Goal: Task Accomplishment & Management: Use online tool/utility

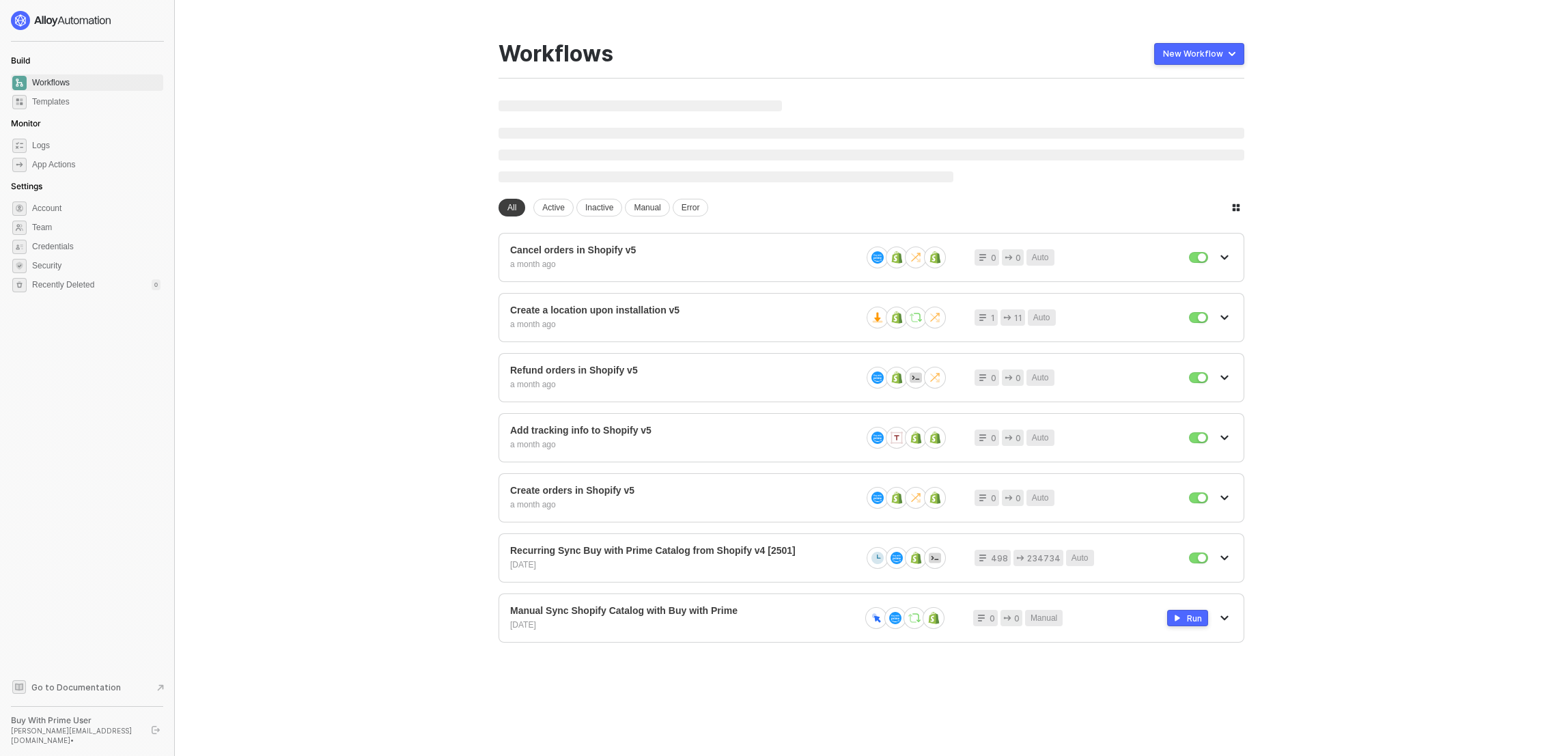
click at [1277, 352] on main "You need to expand your browser window or switch to a computer with a bigger sc…" at bounding box center [784, 378] width 1568 height 756
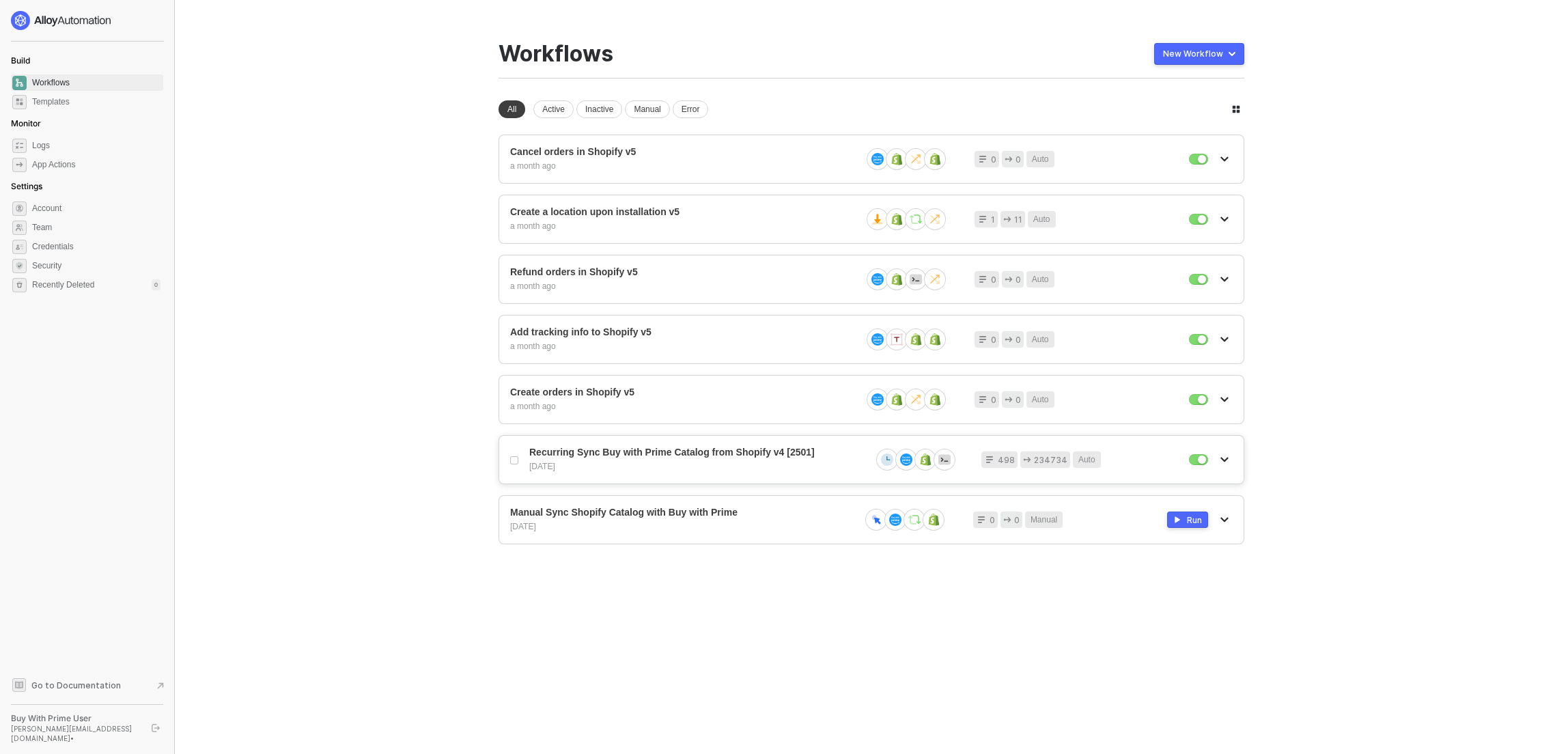
click at [603, 454] on span "Recurring Sync Buy with Prime Catalog from Shopify v4 [2501]" at bounding box center [694, 453] width 331 height 12
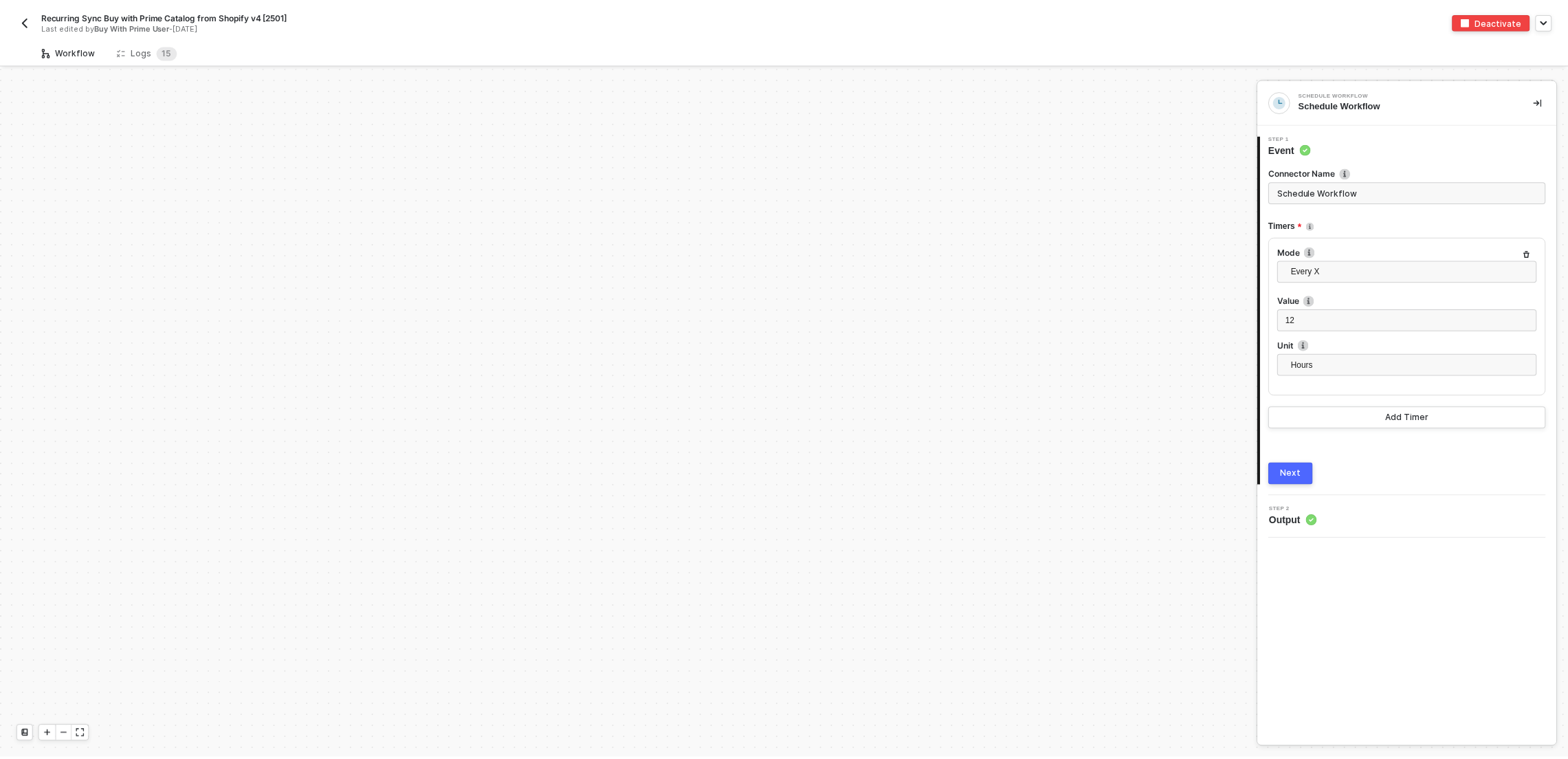
scroll to position [1403, 0]
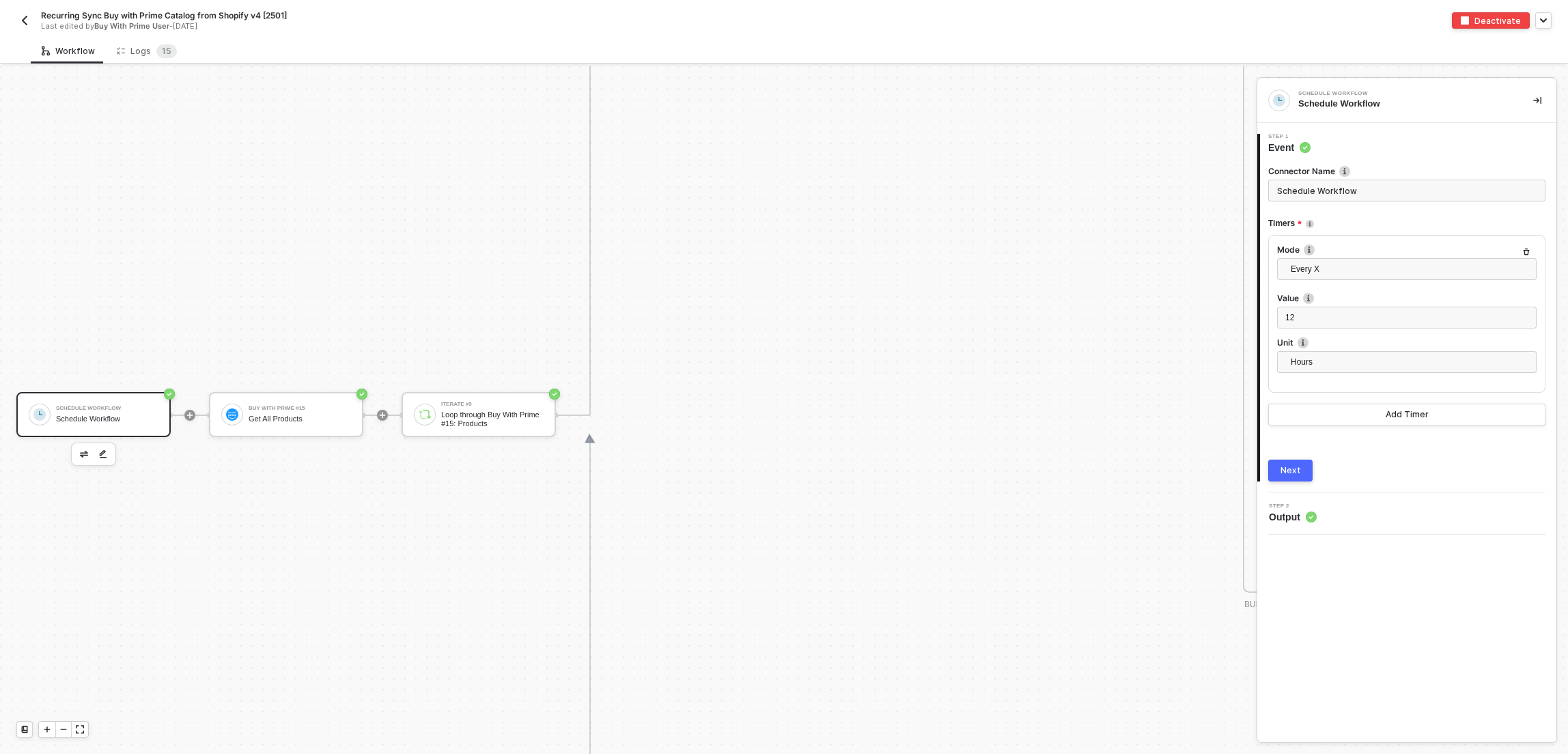
click at [152, 42] on div "Logs 1 5" at bounding box center [146, 51] width 82 height 25
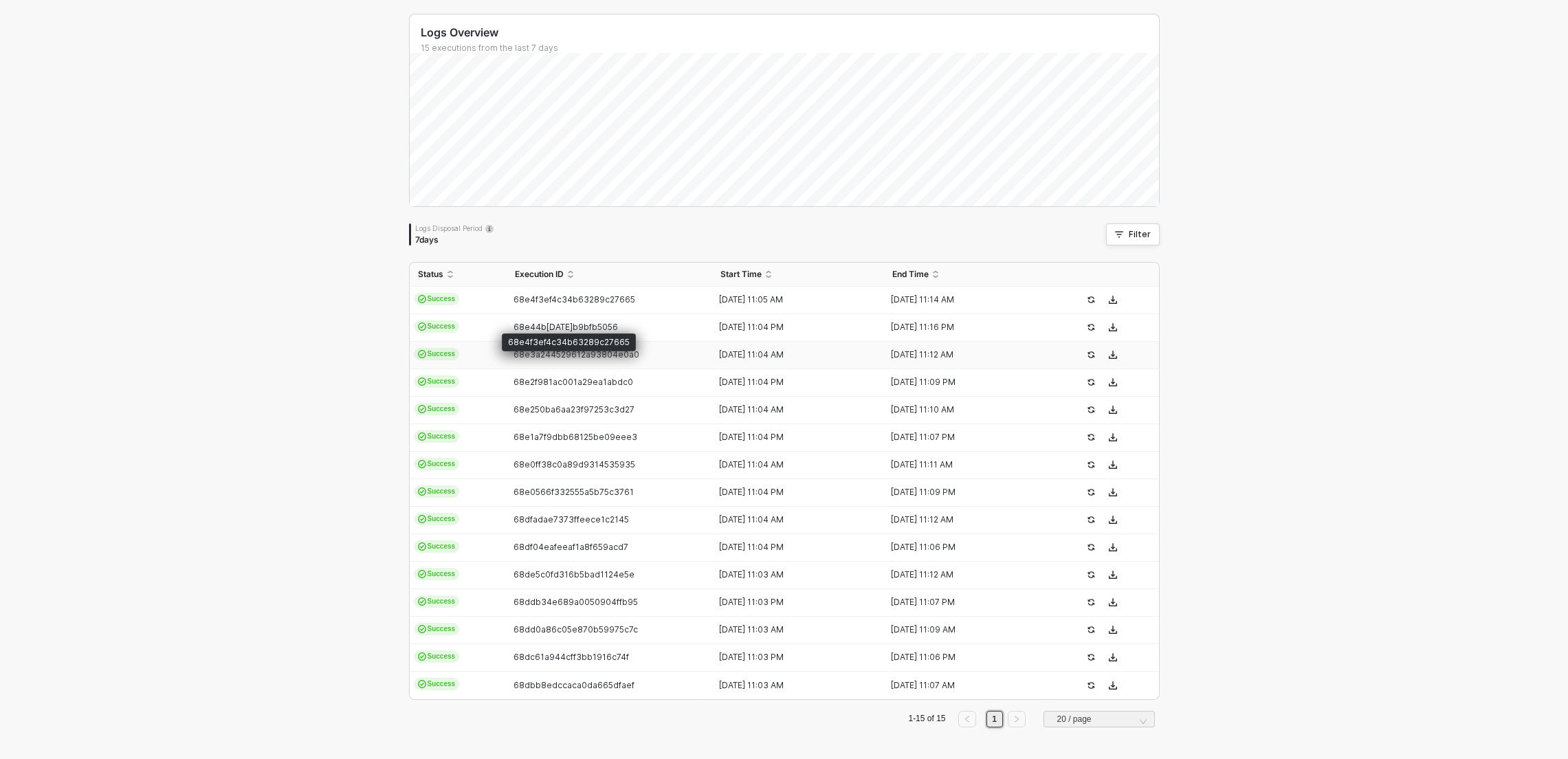
scroll to position [75, 0]
click at [483, 297] on td "Success" at bounding box center [458, 299] width 97 height 27
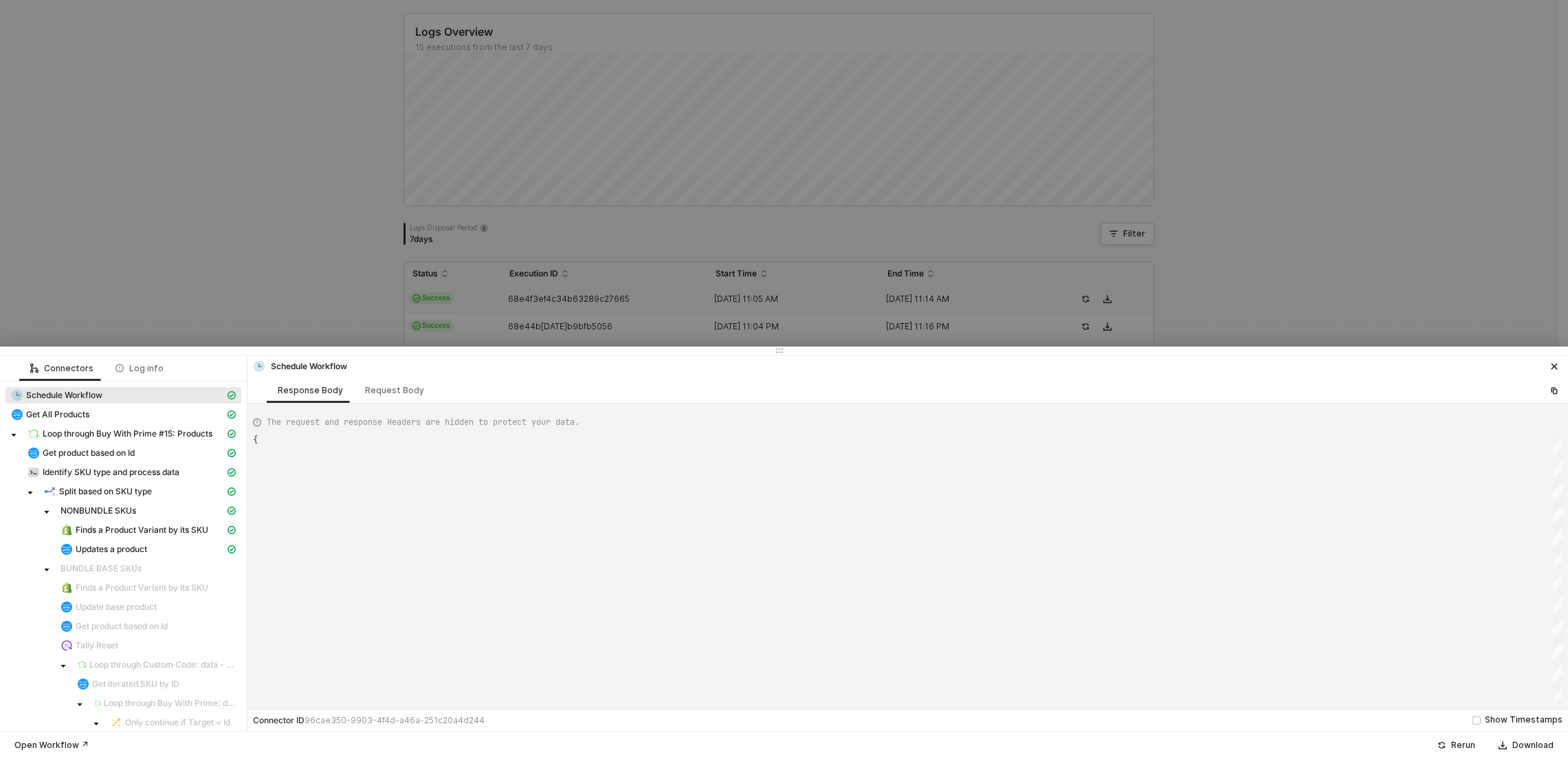
type textarea "{ "json": { "triggerDateTime": "[DATE] 11:05 AM" }, "id": "triggerData" }"
click at [221, 197] on div at bounding box center [784, 380] width 1568 height 759
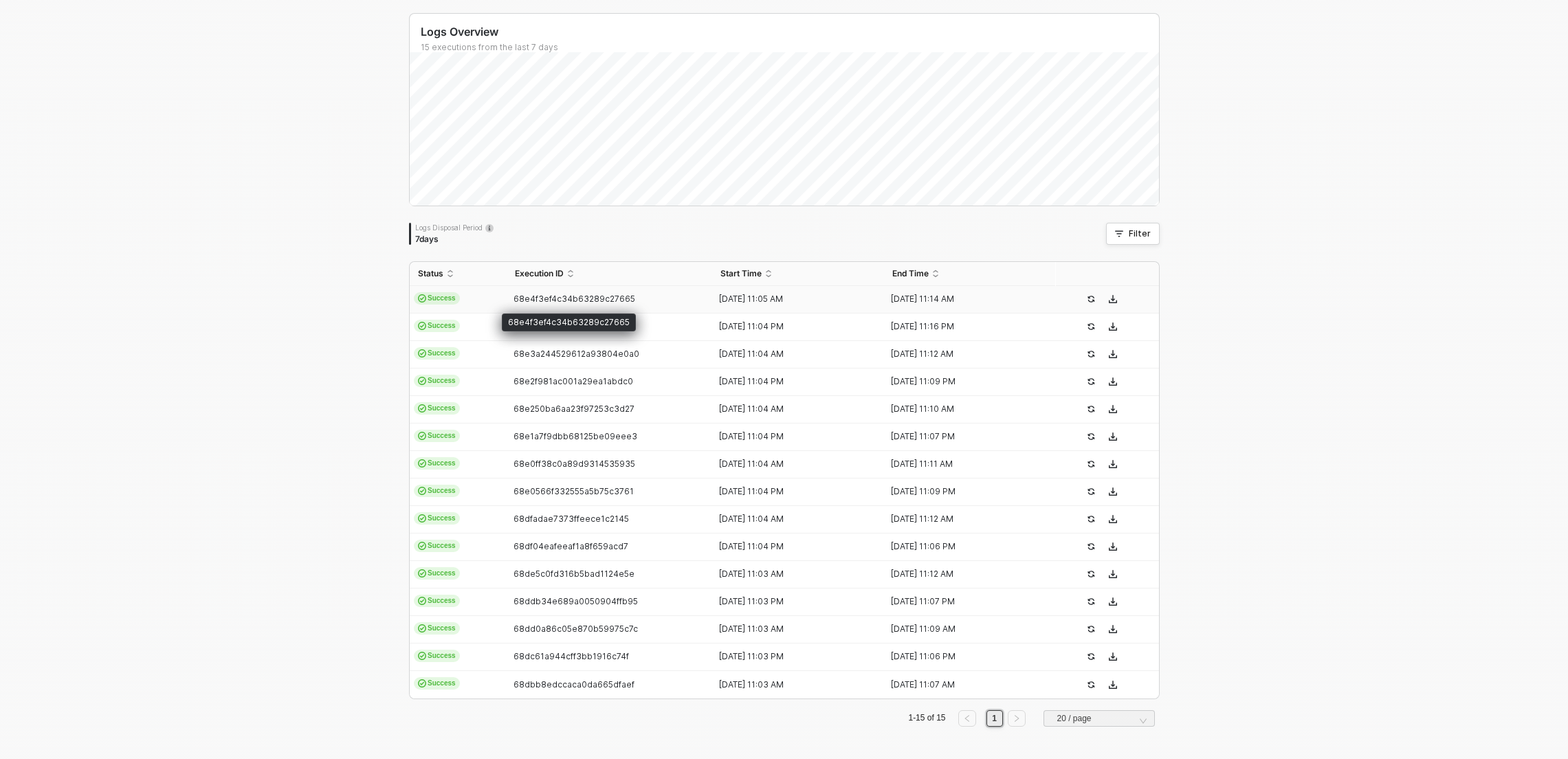
click at [549, 302] on span "68e4f3ef4c34b63289c27665" at bounding box center [574, 298] width 122 height 11
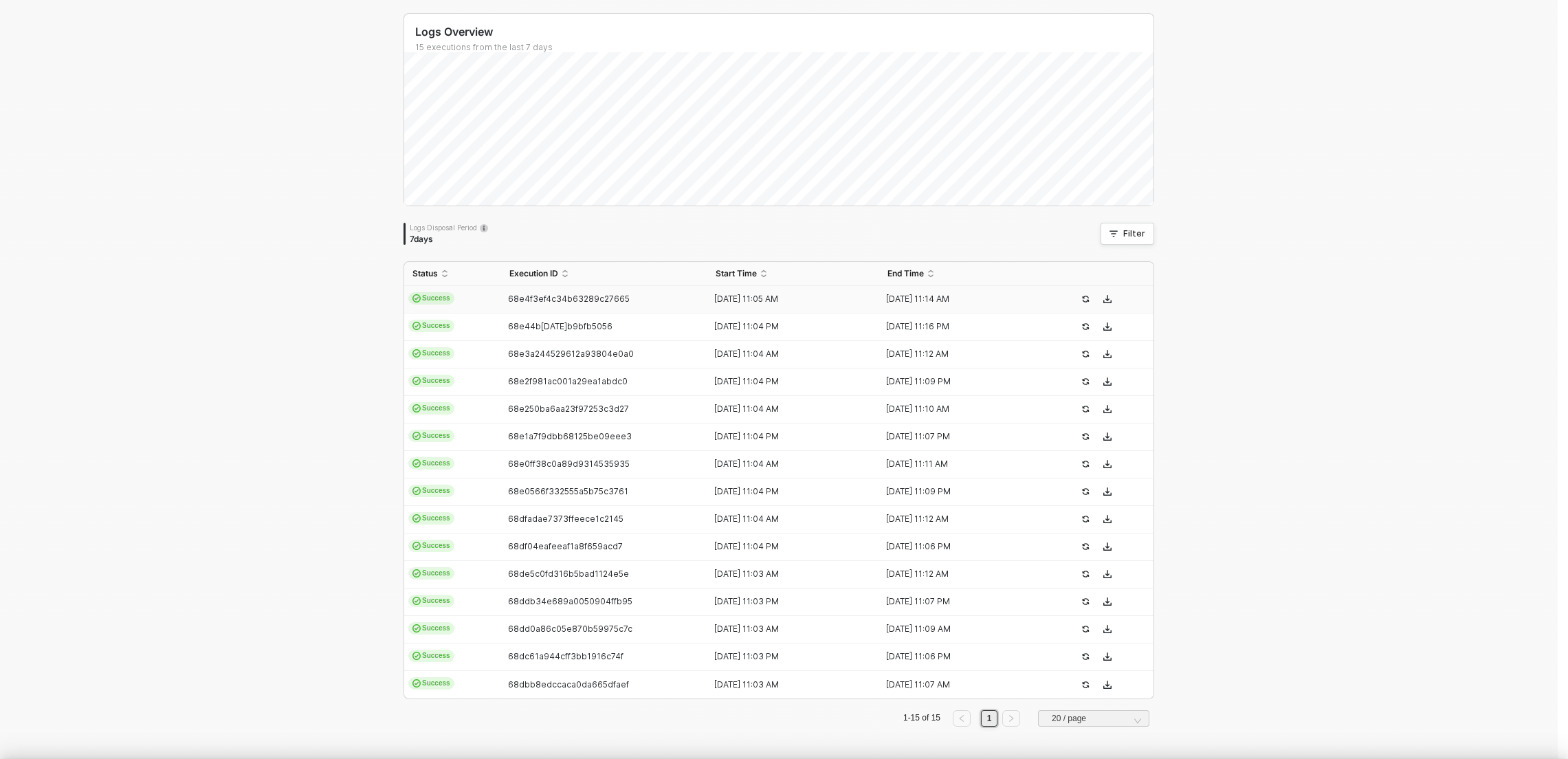
type textarea "{ "json": { "triggerDateTime": "[DATE] 11:05 AM" }, "id": "triggerData" }"
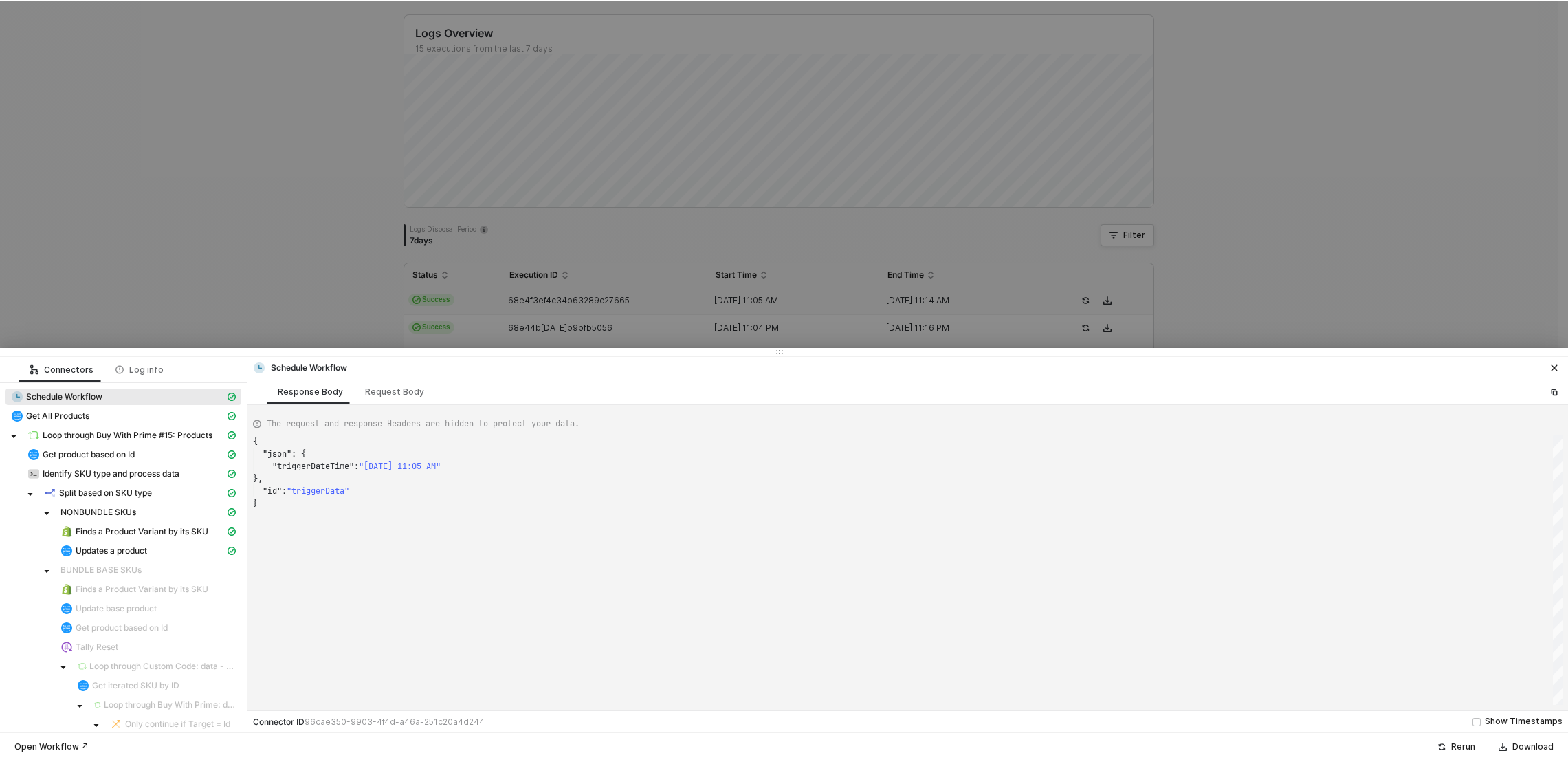
scroll to position [72, 0]
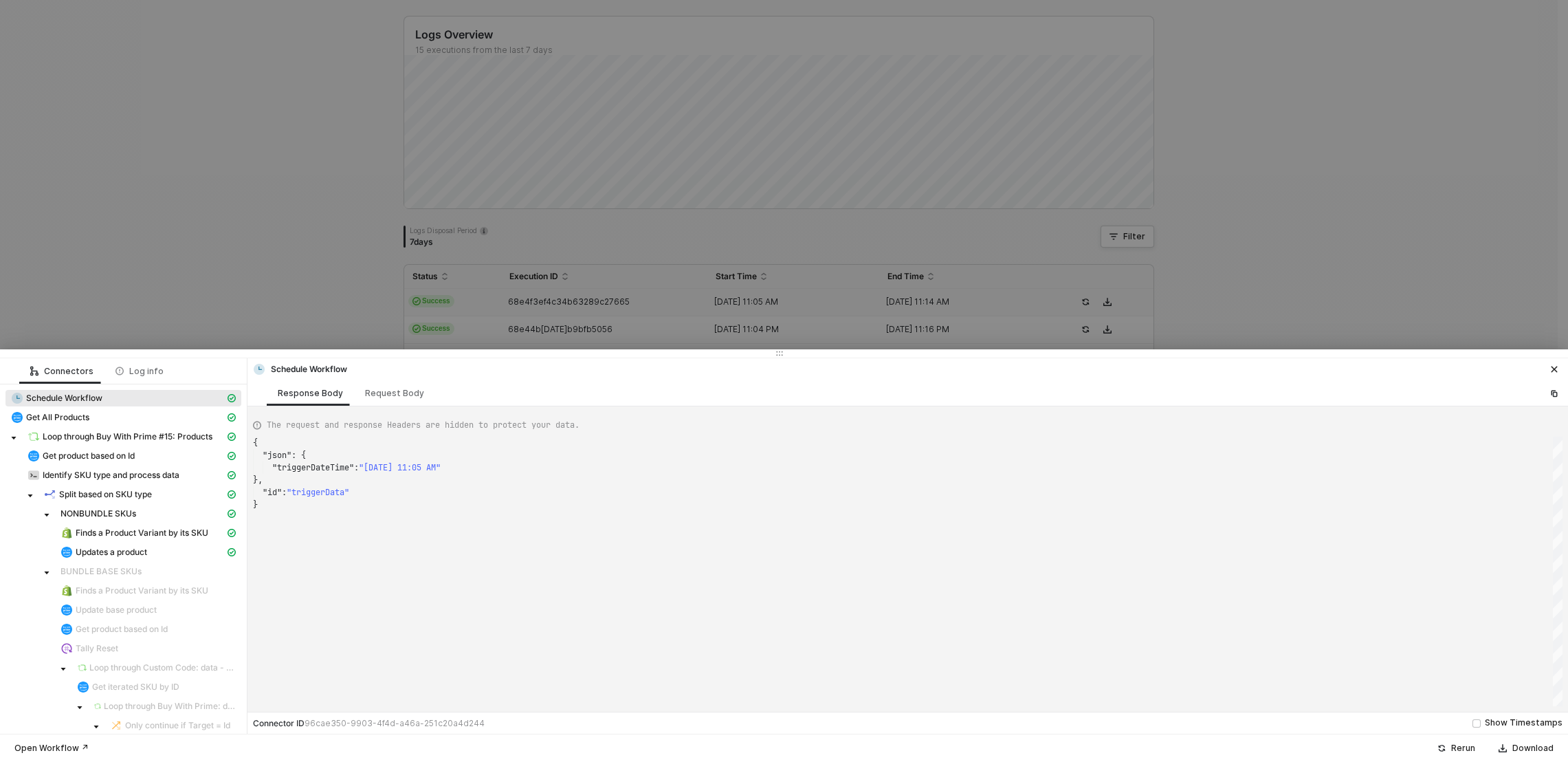
drag, startPoint x: 172, startPoint y: 101, endPoint x: 166, endPoint y: 85, distance: 17.1
click at [171, 100] on div at bounding box center [784, 381] width 1568 height 762
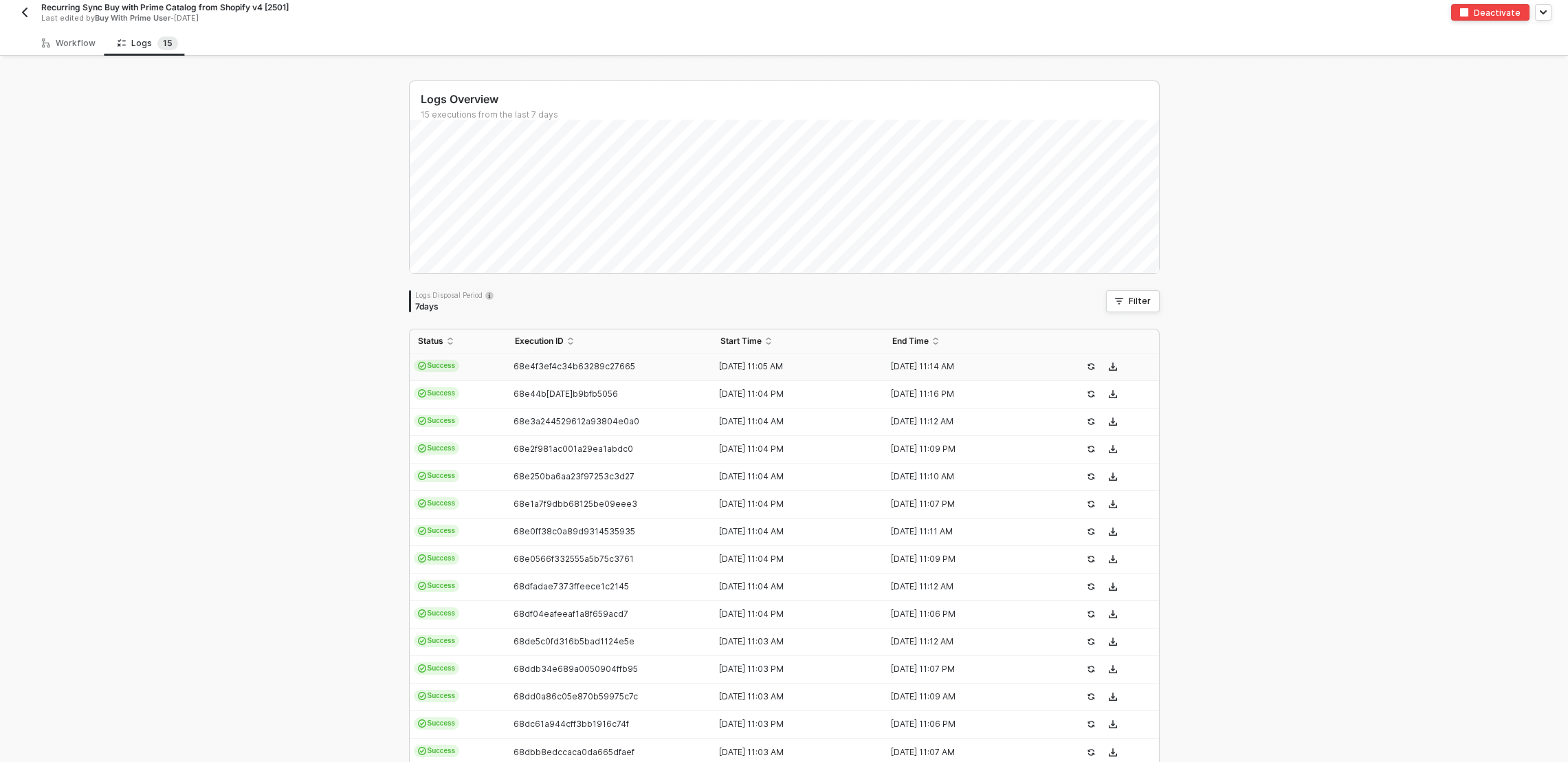
scroll to position [20, 0]
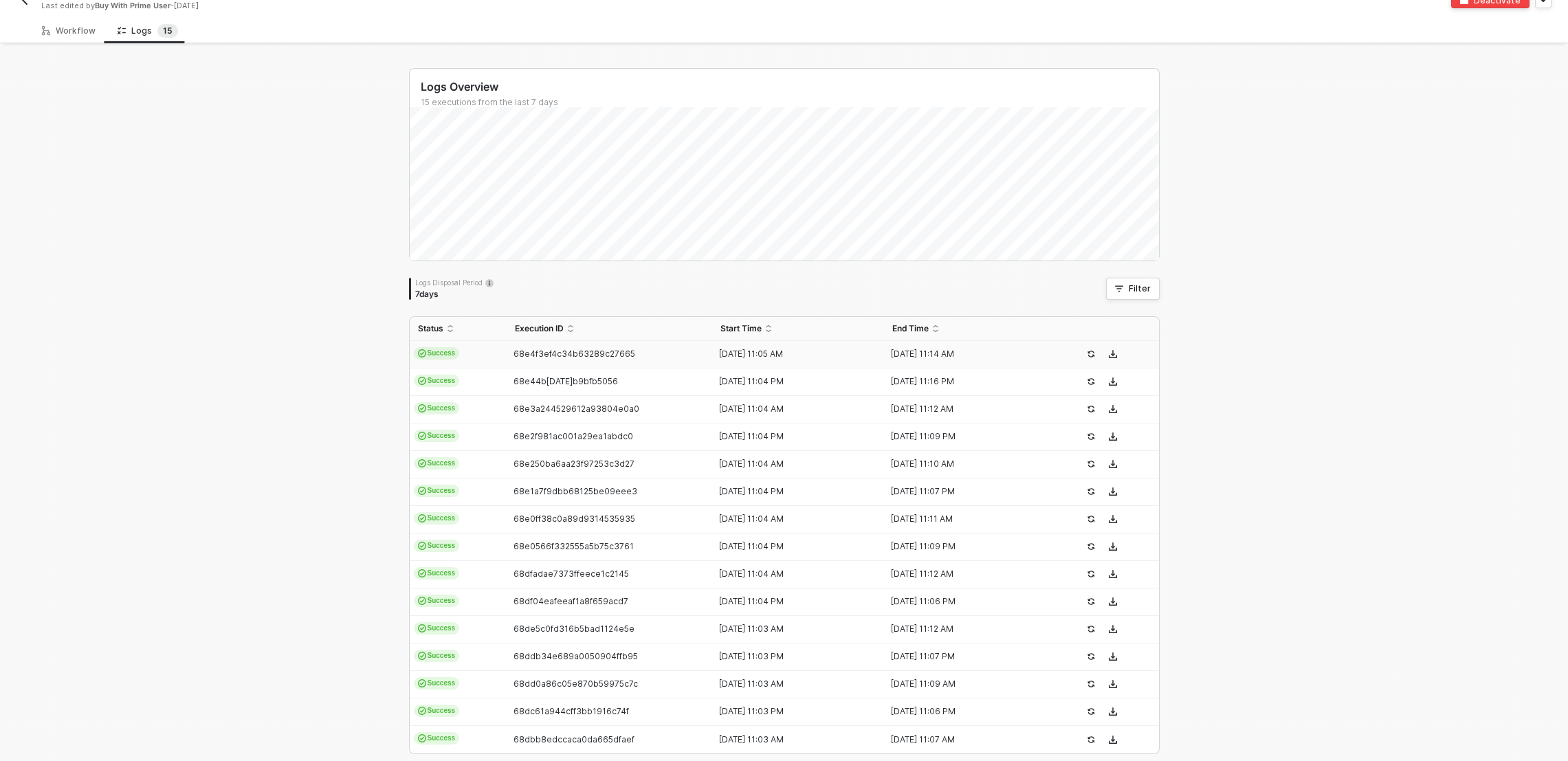
click at [359, 242] on div "Logs Overview 15 executions from the last 7 days Logs Disposal Period 7 days Fi…" at bounding box center [784, 431] width 1568 height 769
click at [92, 37] on div "Workflow" at bounding box center [69, 31] width 75 height 25
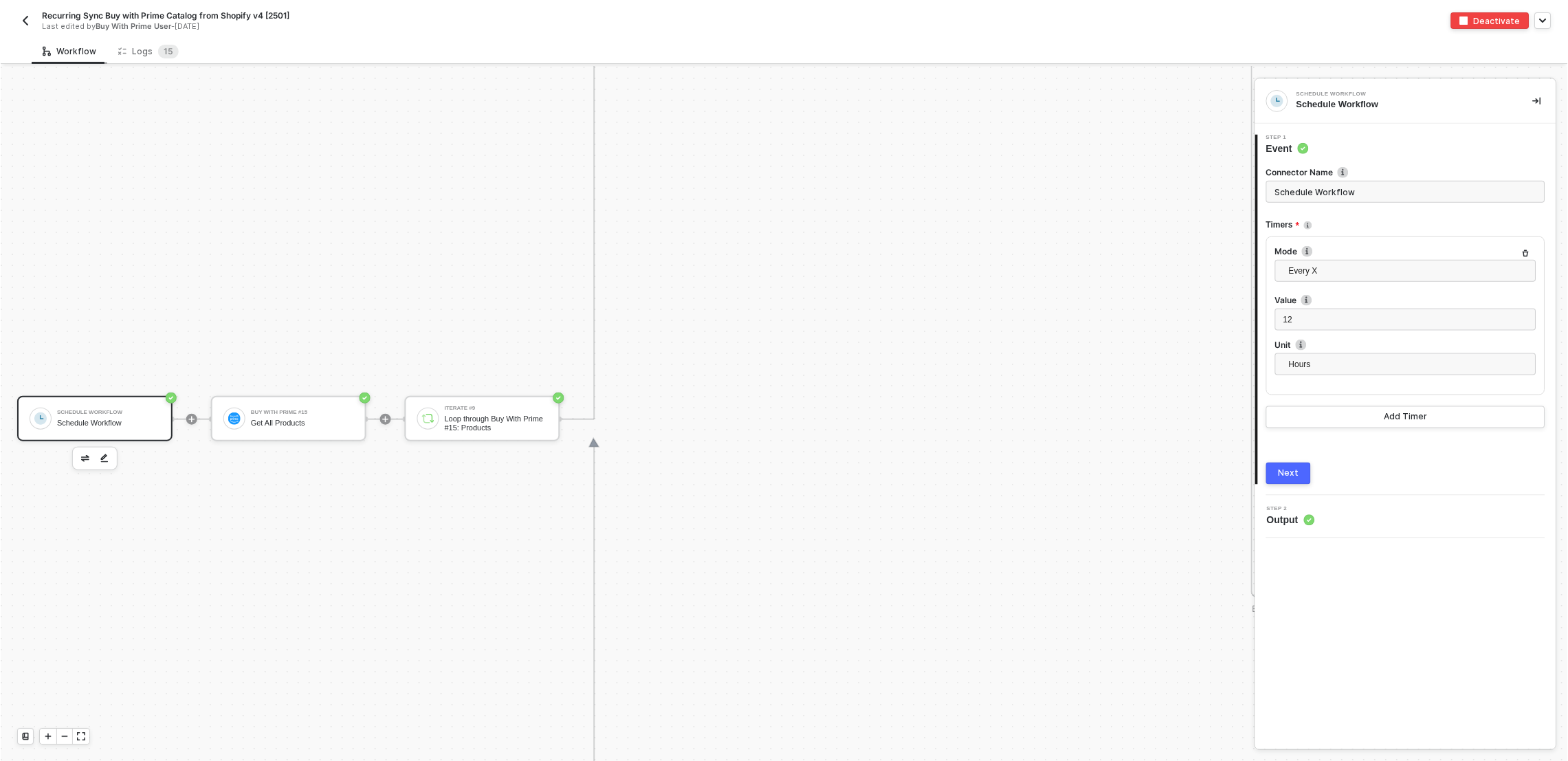
scroll to position [0, 0]
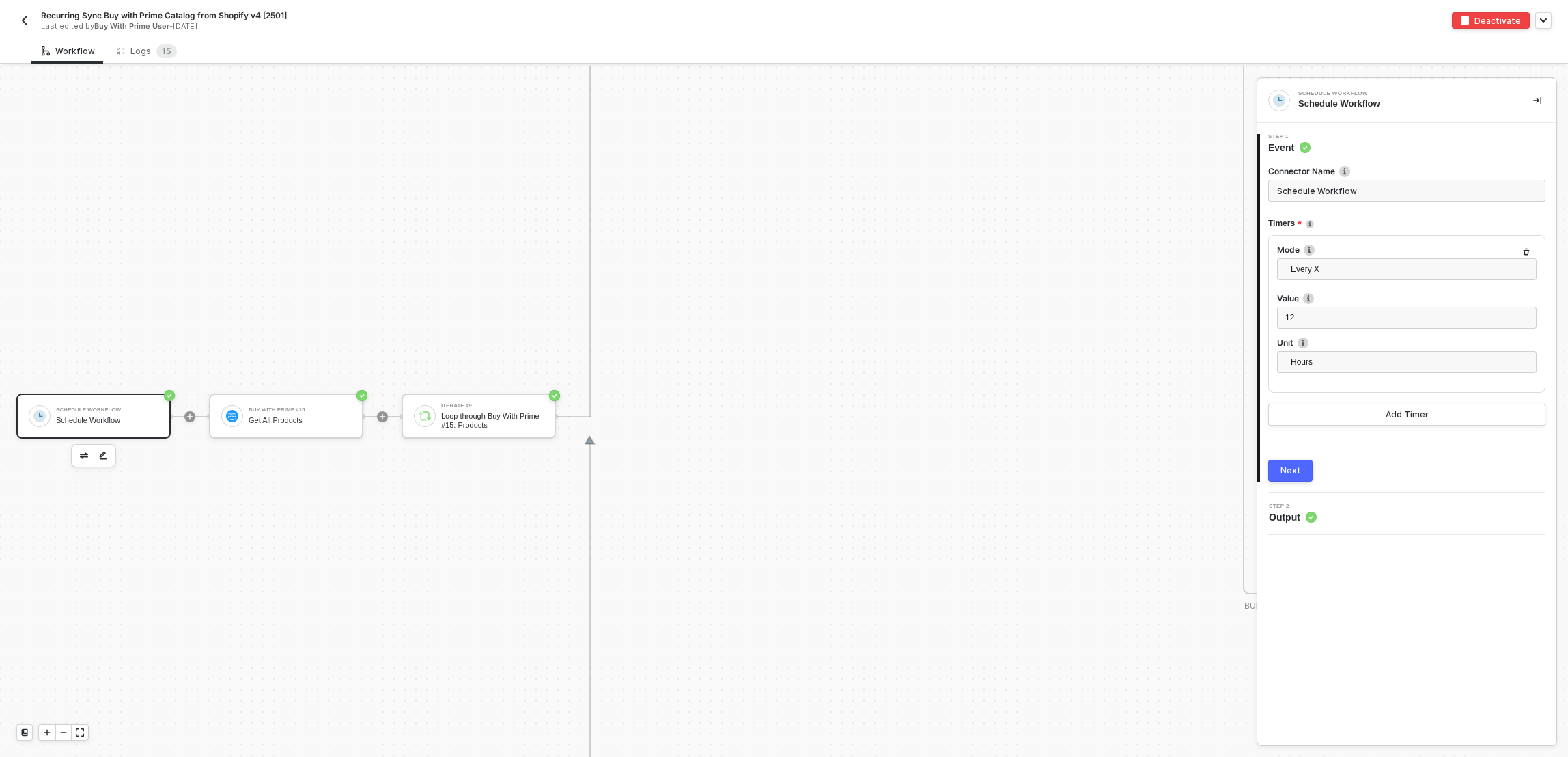
click at [127, 421] on div "Schedule Workflow" at bounding box center [106, 420] width 103 height 9
click at [156, 63] on div "Workflow Logs 1 5 Schedule Workflow Schedule Workflow Buy With Prime #15 Get Al…" at bounding box center [784, 397] width 1568 height 718
click at [155, 60] on div "Logs 1 5" at bounding box center [146, 51] width 82 height 25
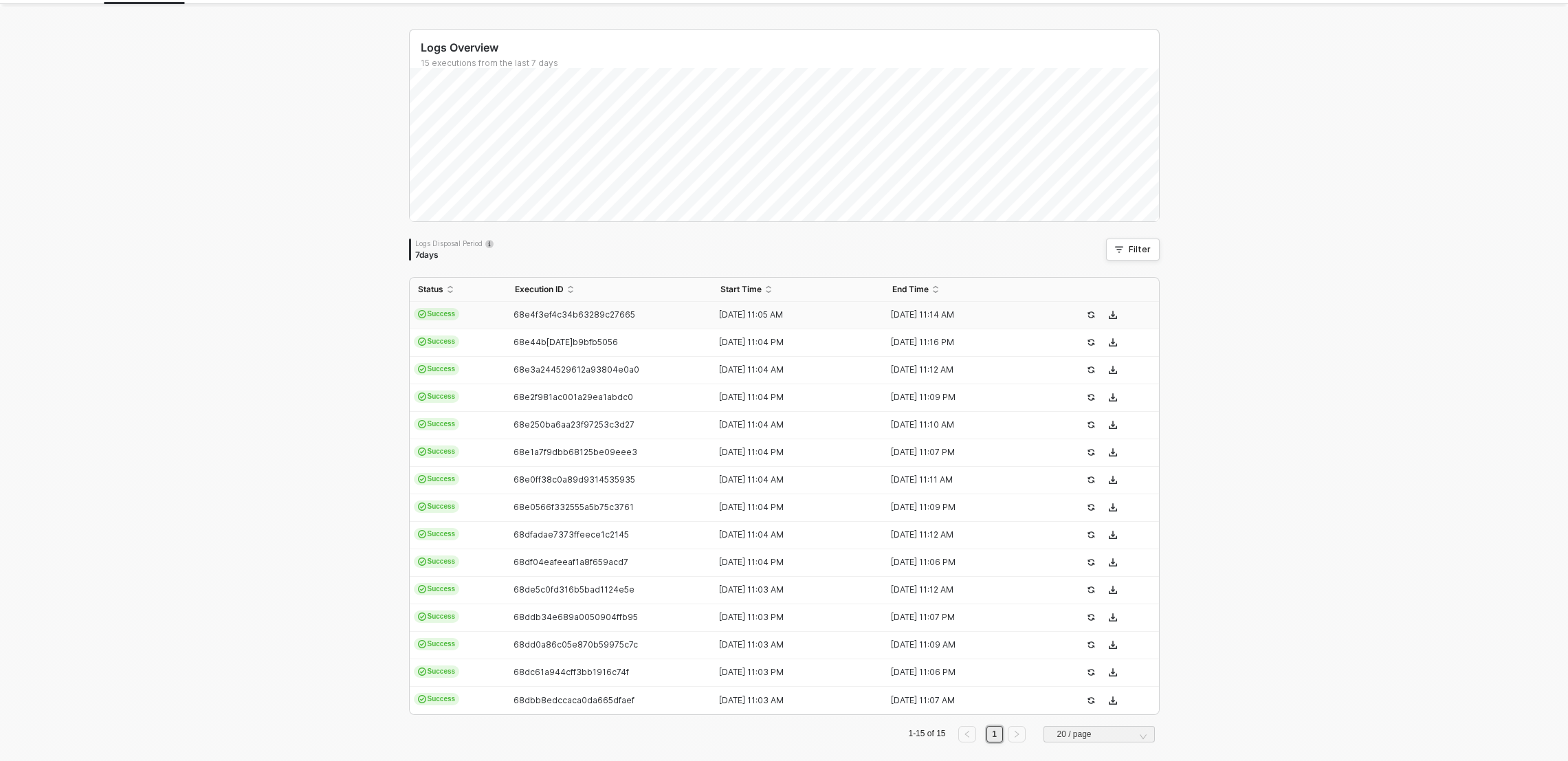
scroll to position [73, 0]
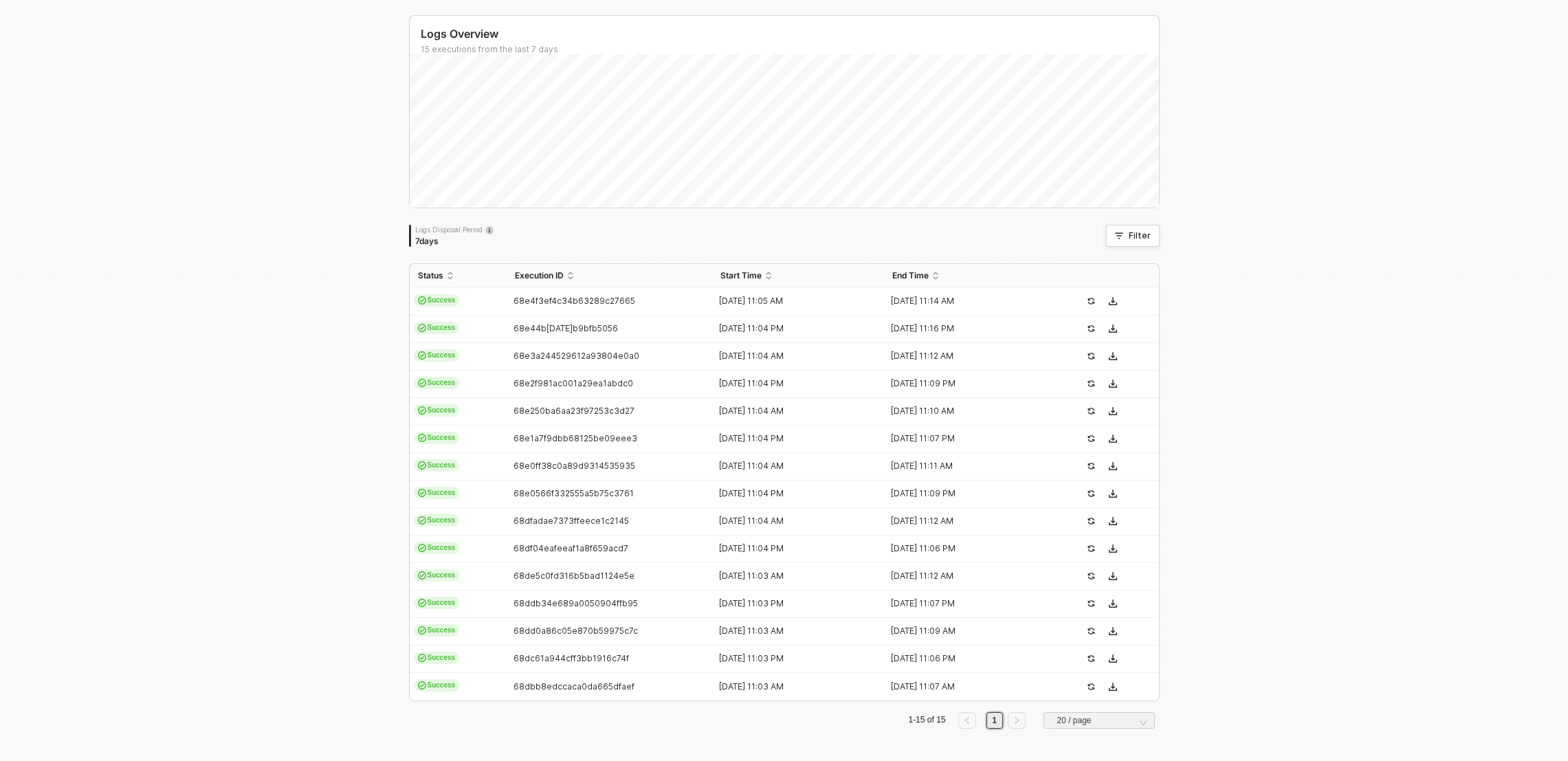
click at [193, 192] on div "Logs Overview 15 executions from the last 7 days Logs Disposal Period 7 days Fi…" at bounding box center [784, 378] width 1568 height 769
click at [194, 192] on div "Logs Overview 15 executions from the last 7 days Logs Disposal Period 7 days Fi…" at bounding box center [784, 378] width 1568 height 769
click at [351, 84] on div "Logs Overview 15 executions from the last 7 days Logs Disposal Period 7 days Fi…" at bounding box center [784, 378] width 1568 height 769
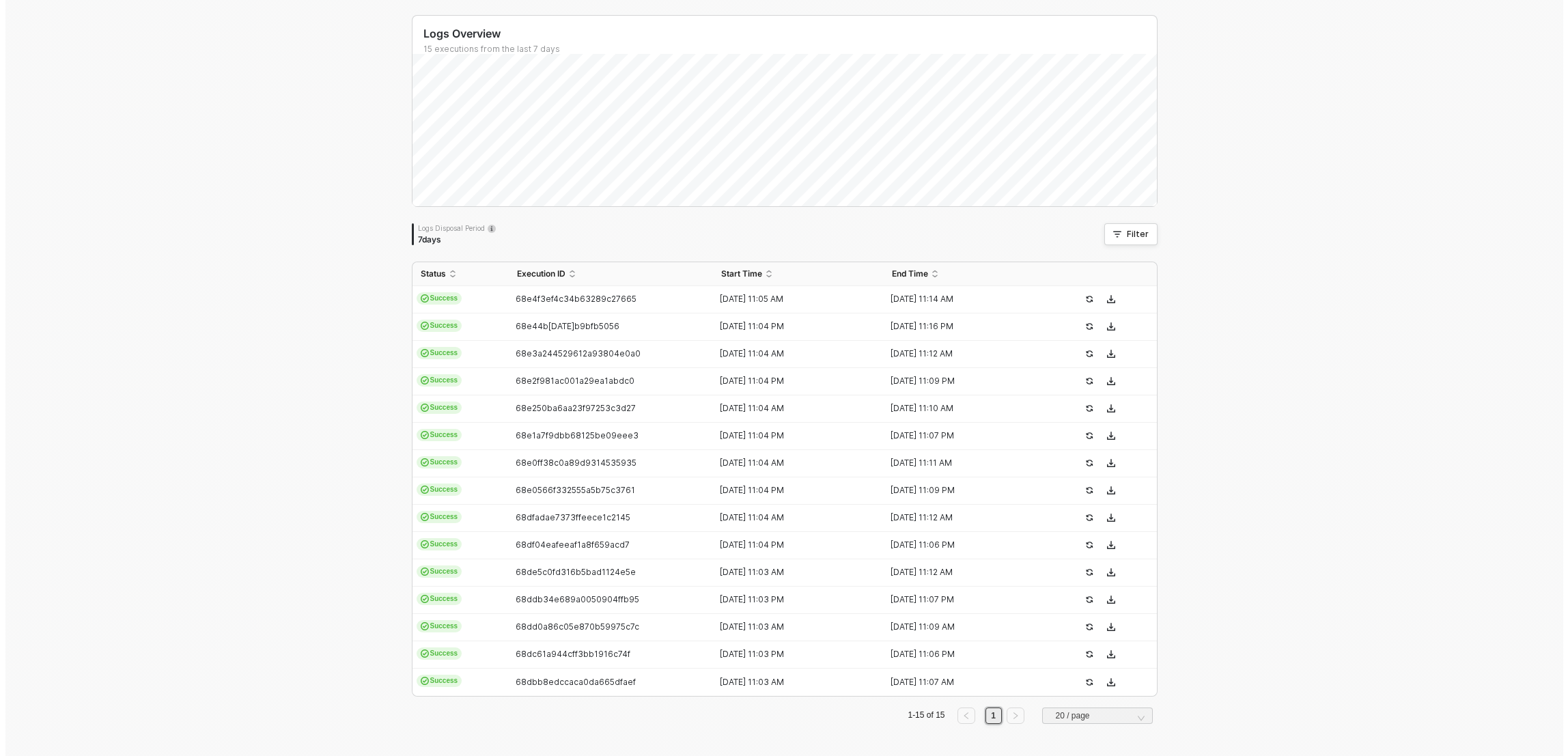
scroll to position [0, 0]
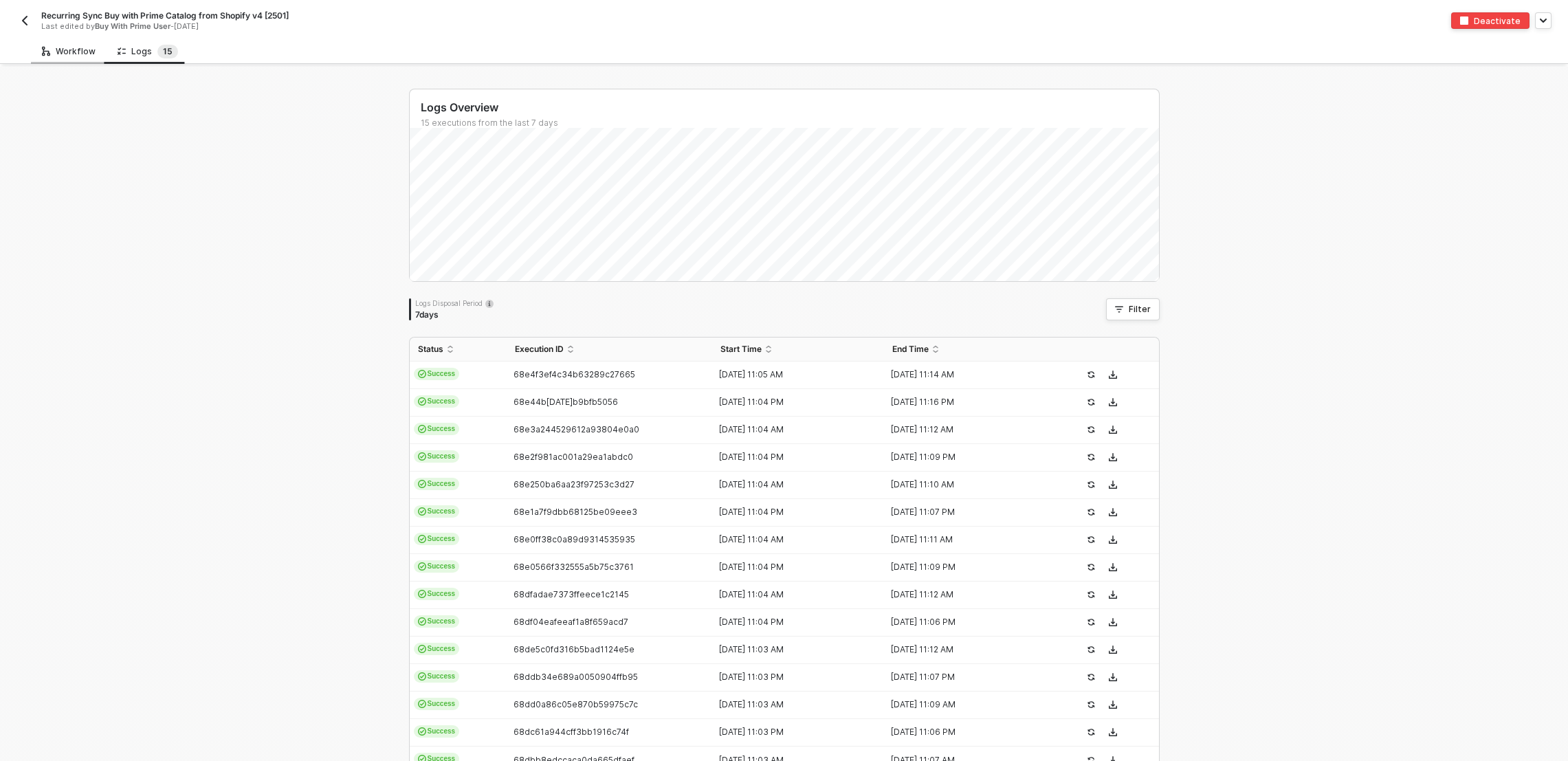
click at [63, 46] on div "Workflow" at bounding box center [69, 51] width 54 height 11
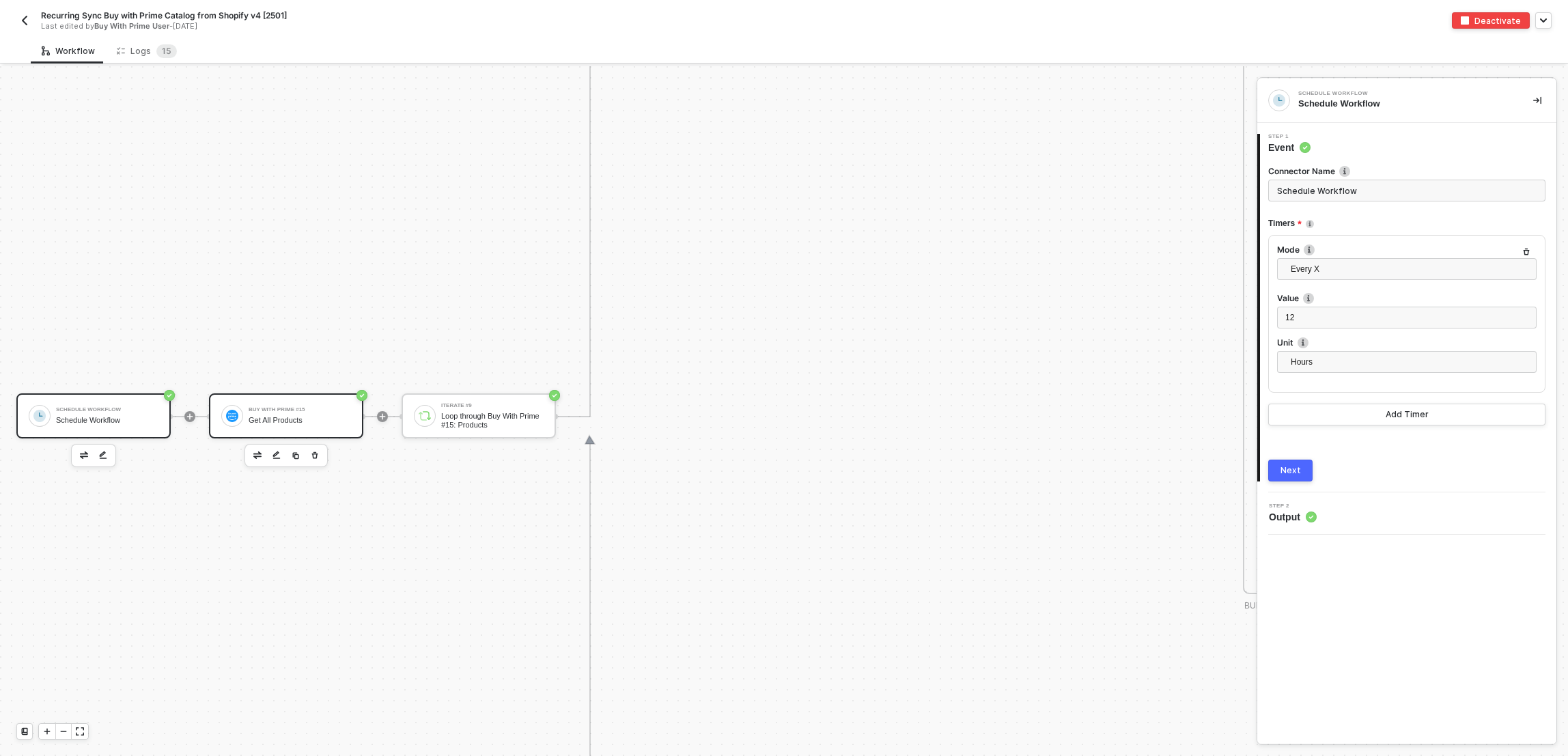
click at [246, 421] on div "Buy With Prime #15 Get All Products" at bounding box center [296, 415] width 107 height 26
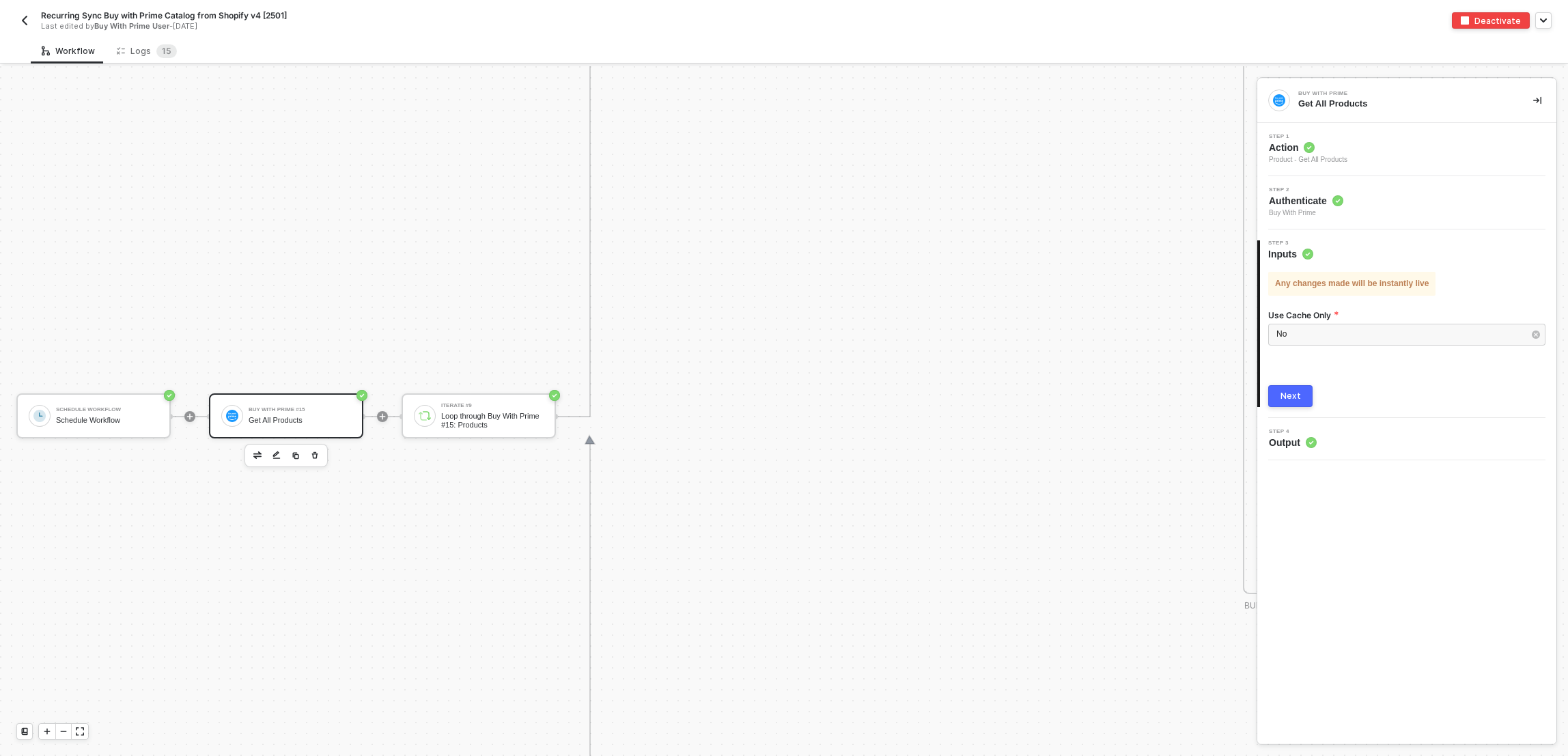
click at [1382, 142] on div "Step 1 Action Product - Get All Products" at bounding box center [1408, 150] width 295 height 32
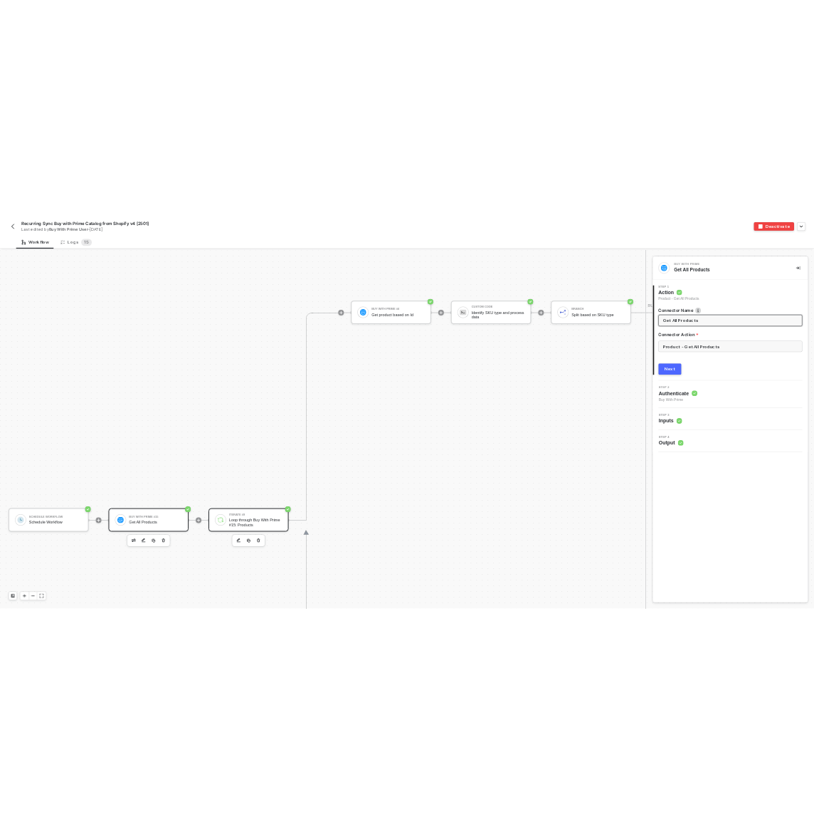
scroll to position [1464, 0]
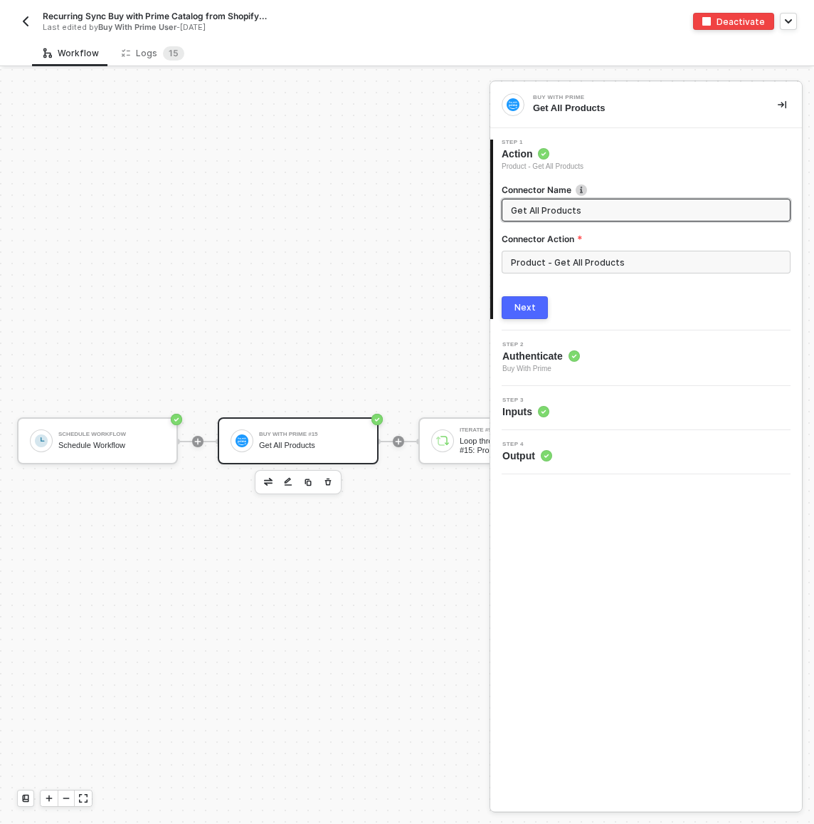
click at [666, 616] on div "Buy With Prime Get All Products 1 Step 1 Action Product - Get All Products Conn…" at bounding box center [647, 446] width 312 height 729
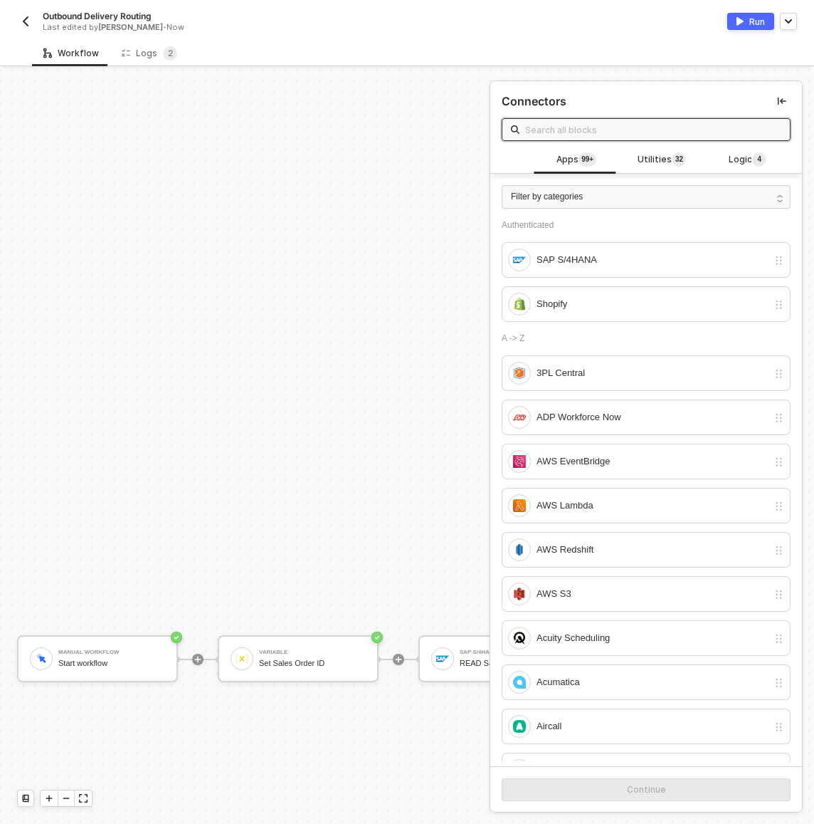
scroll to position [295, 874]
